Goal: Task Accomplishment & Management: Complete application form

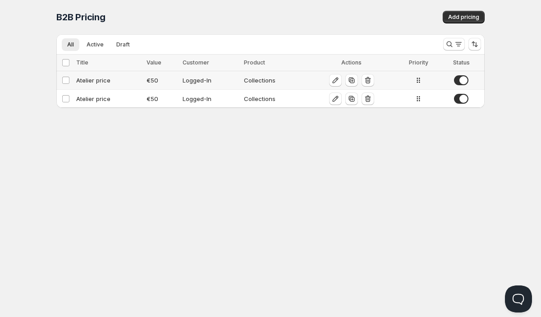
click at [254, 80] on div "Collections" at bounding box center [274, 80] width 60 height 9
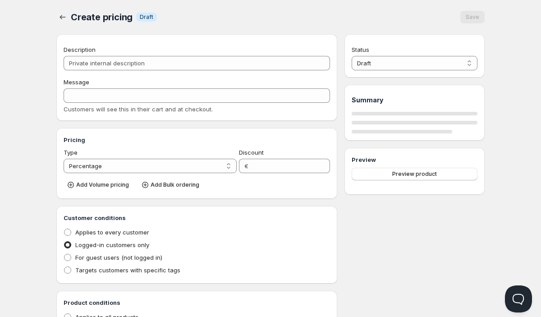
type input "Atelier price"
select select "2"
type input "50"
radio input "true"
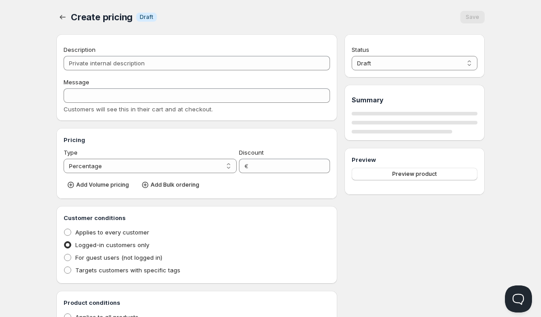
radio input "true"
select select "1"
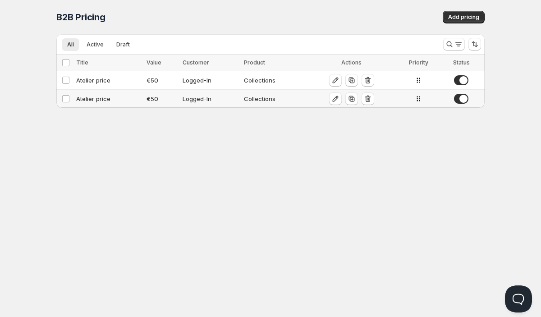
click at [233, 102] on div "Logged-In" at bounding box center [210, 98] width 55 height 9
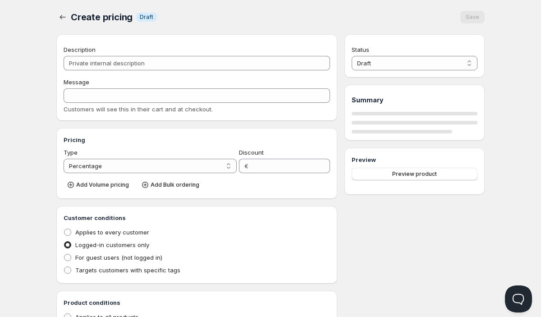
type input "Atelier price"
select select "2"
type input "50"
radio input "true"
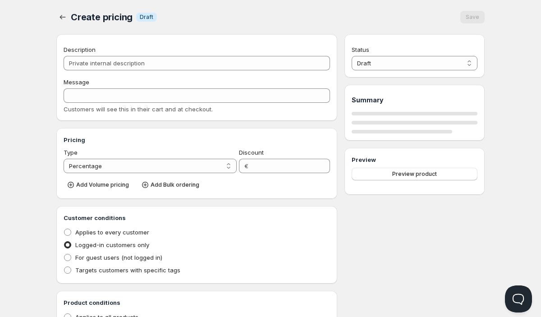
radio input "true"
select select "1"
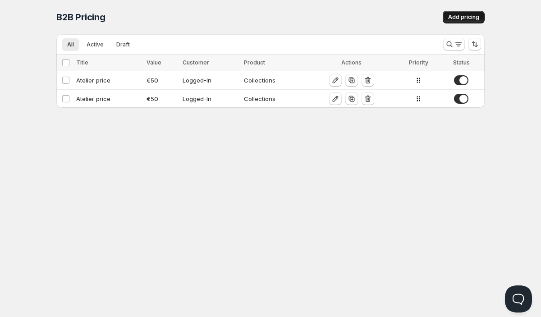
click at [460, 19] on span "Add pricing" at bounding box center [463, 17] width 31 height 7
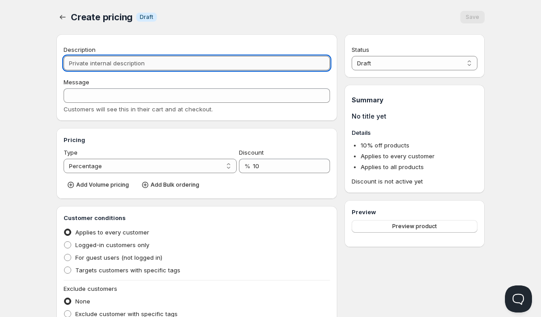
click at [132, 66] on input "Description" at bounding box center [197, 63] width 267 height 14
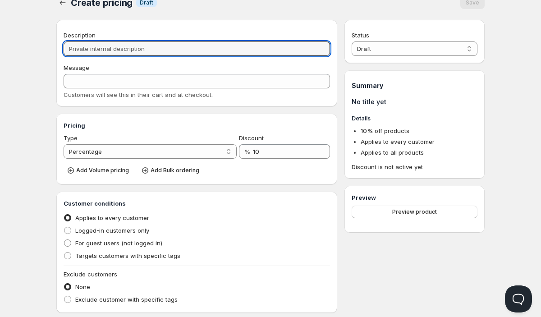
scroll to position [15, 0]
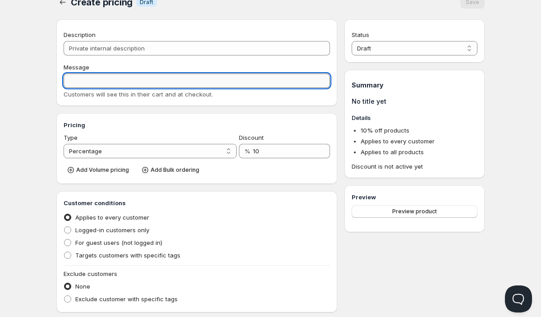
click at [121, 80] on input "Message" at bounding box center [197, 81] width 267 height 14
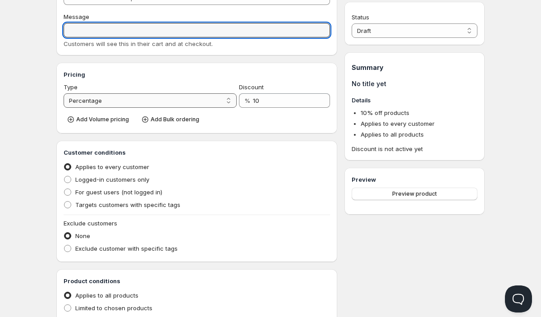
scroll to position [72, 0]
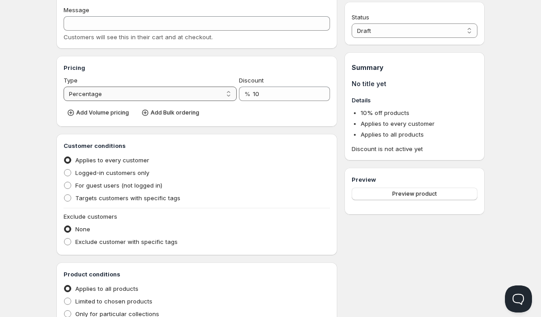
select select "2"
click option "Absolute" at bounding box center [0, 0] width 0 height 0
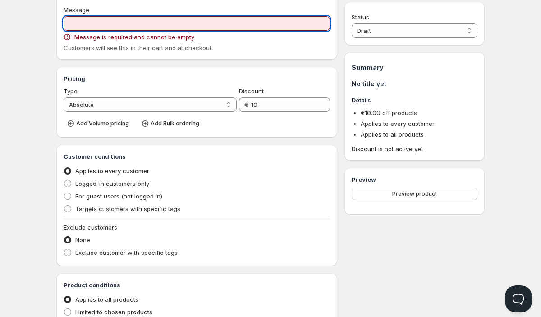
click at [155, 28] on input "Message" at bounding box center [197, 23] width 267 height 14
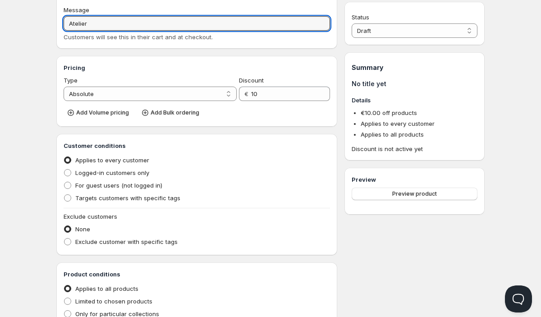
type input "Atelier"
click at [153, 83] on div "Type" at bounding box center [150, 80] width 173 height 9
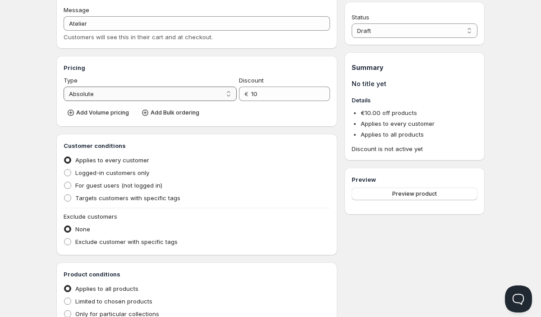
scroll to position [82, 0]
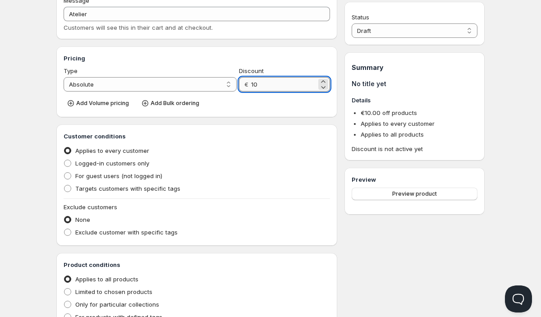
click at [260, 88] on input "10" at bounding box center [283, 84] width 65 height 14
click at [108, 102] on span "Add Volume pricing" at bounding box center [102, 103] width 53 height 7
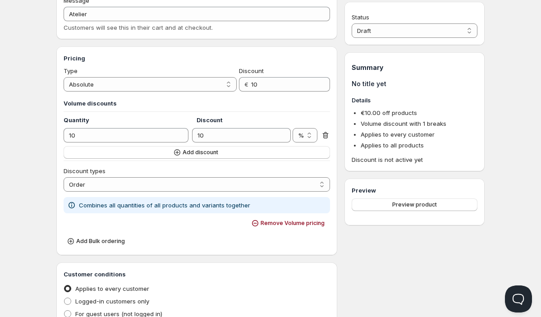
scroll to position [93, 0]
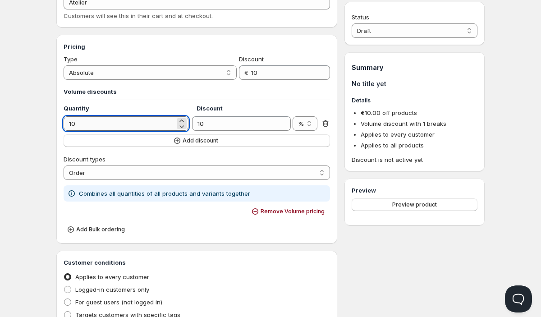
click at [92, 125] on input "10" at bounding box center [119, 123] width 111 height 14
drag, startPoint x: 92, startPoint y: 125, endPoint x: 68, endPoint y: 125, distance: 24.8
click at [68, 125] on input "10" at bounding box center [119, 123] width 111 height 14
type input "4"
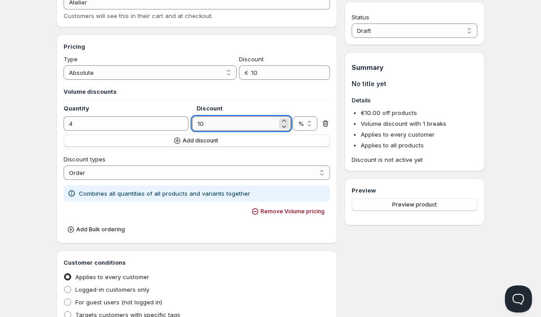
click at [213, 124] on input "10" at bounding box center [234, 123] width 85 height 14
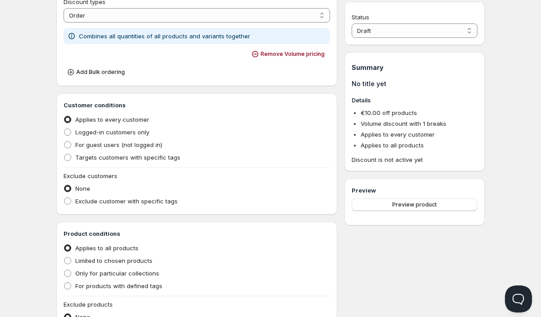
scroll to position [252, 0]
click at [70, 130] on span at bounding box center [67, 131] width 7 height 7
click at [65, 128] on input "Logged-in customers only" at bounding box center [64, 128] width 0 height 0
radio input "true"
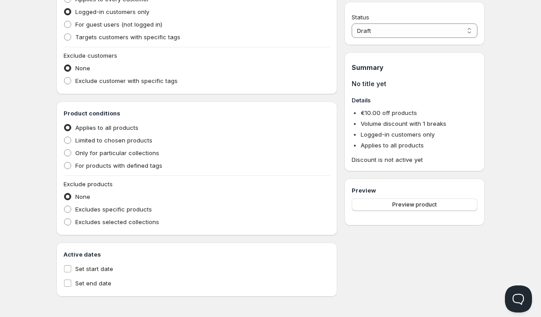
scroll to position [374, 0]
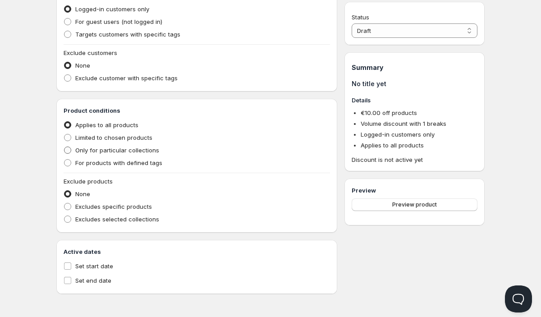
click at [70, 150] on span at bounding box center [67, 150] width 7 height 7
click at [65, 147] on input "Only for particular collections" at bounding box center [64, 147] width 0 height 0
radio input "true"
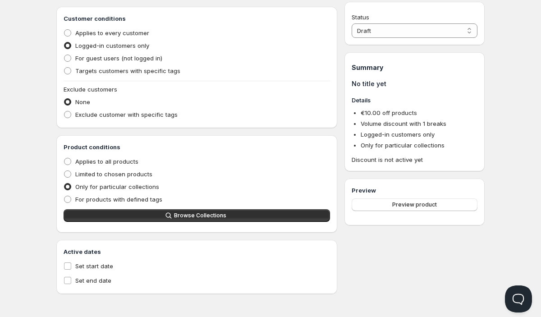
scroll to position [337, 0]
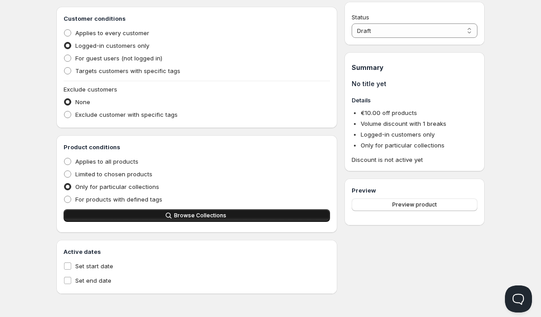
click at [186, 214] on span "Browse Collections" at bounding box center [200, 215] width 52 height 7
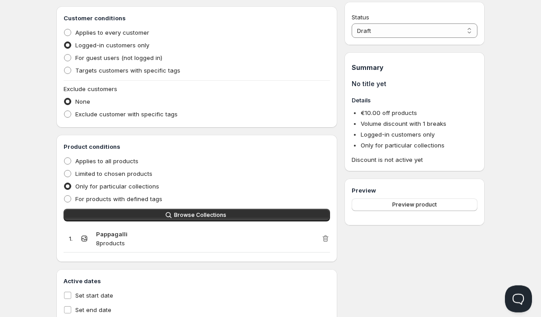
scroll to position [367, 0]
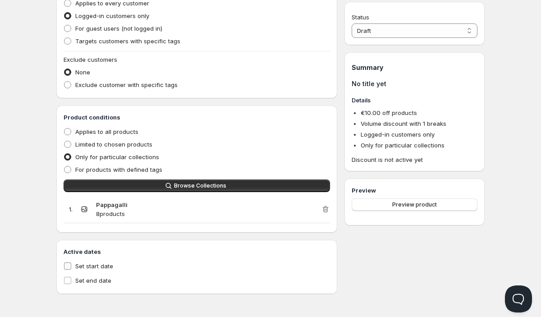
click at [70, 267] on input "Set start date" at bounding box center [67, 266] width 7 height 7
checkbox input "true"
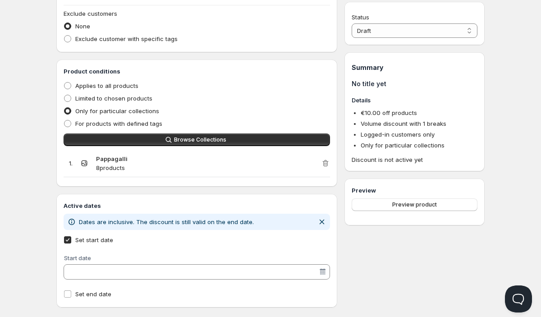
scroll to position [426, 0]
